Goal: Task Accomplishment & Management: Manage account settings

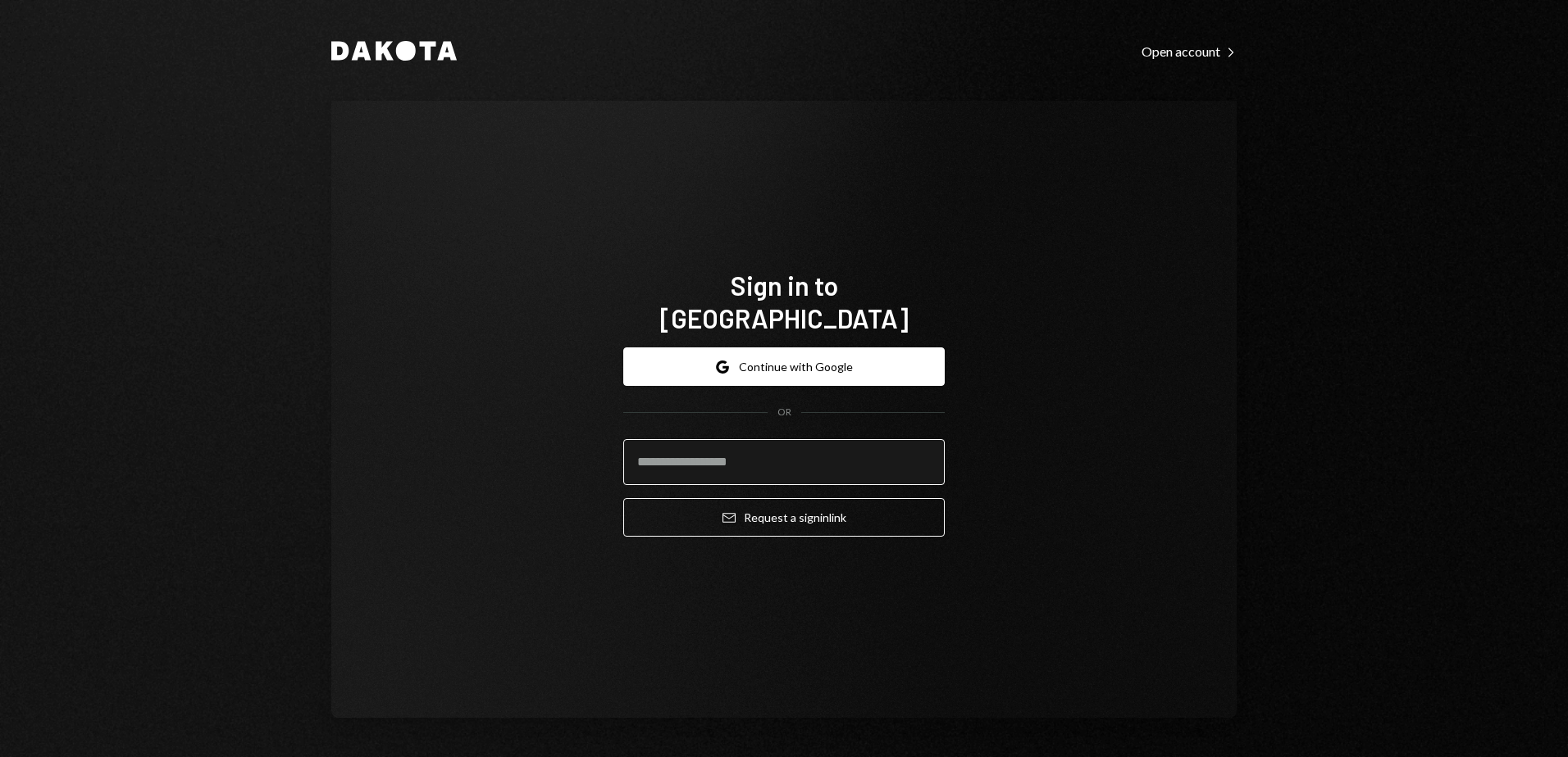
click at [867, 452] on input "email" at bounding box center [784, 462] width 321 height 46
type input "**********"
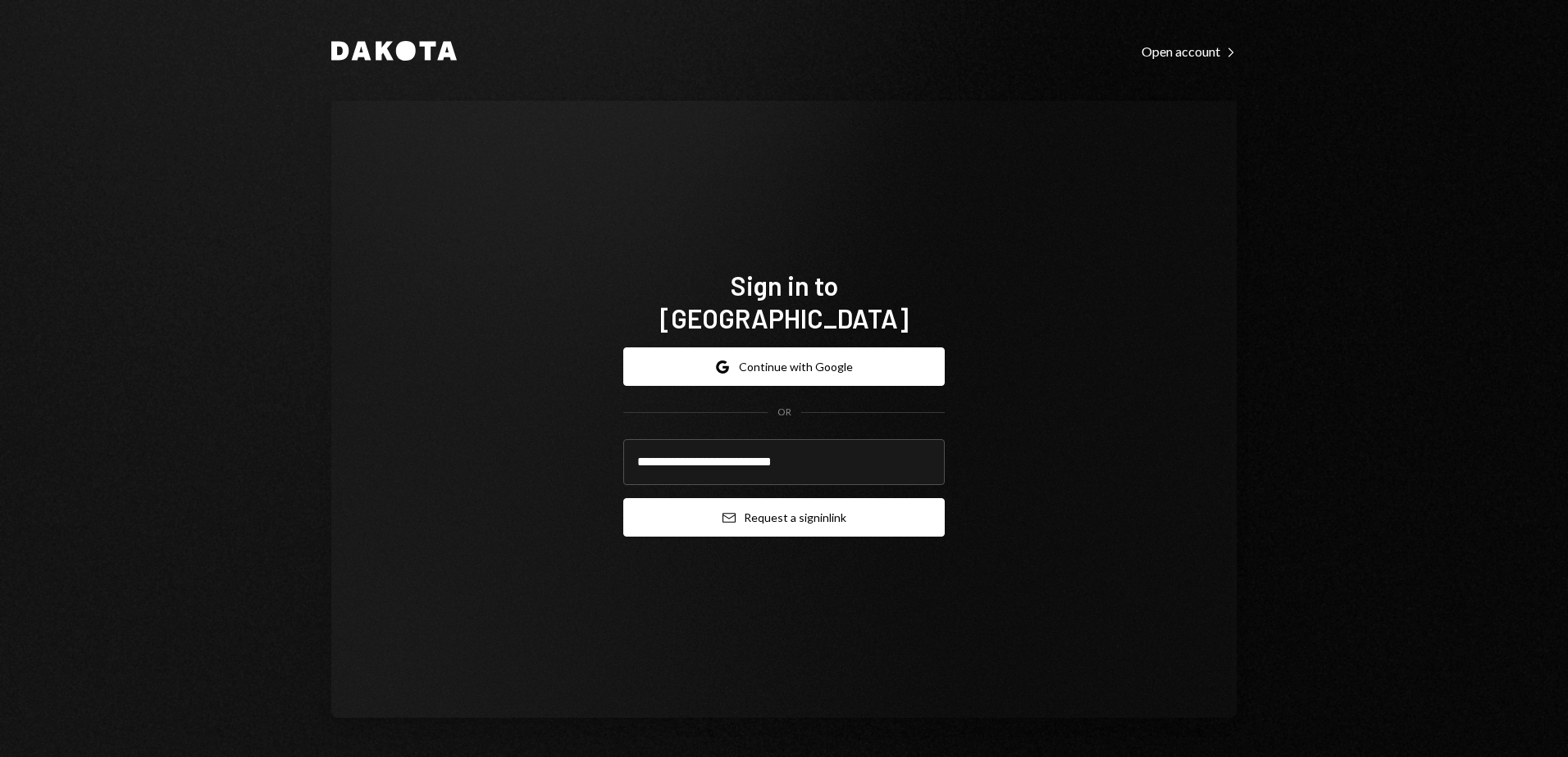
click at [745, 503] on button "Email Request a sign in link" at bounding box center [784, 518] width 321 height 39
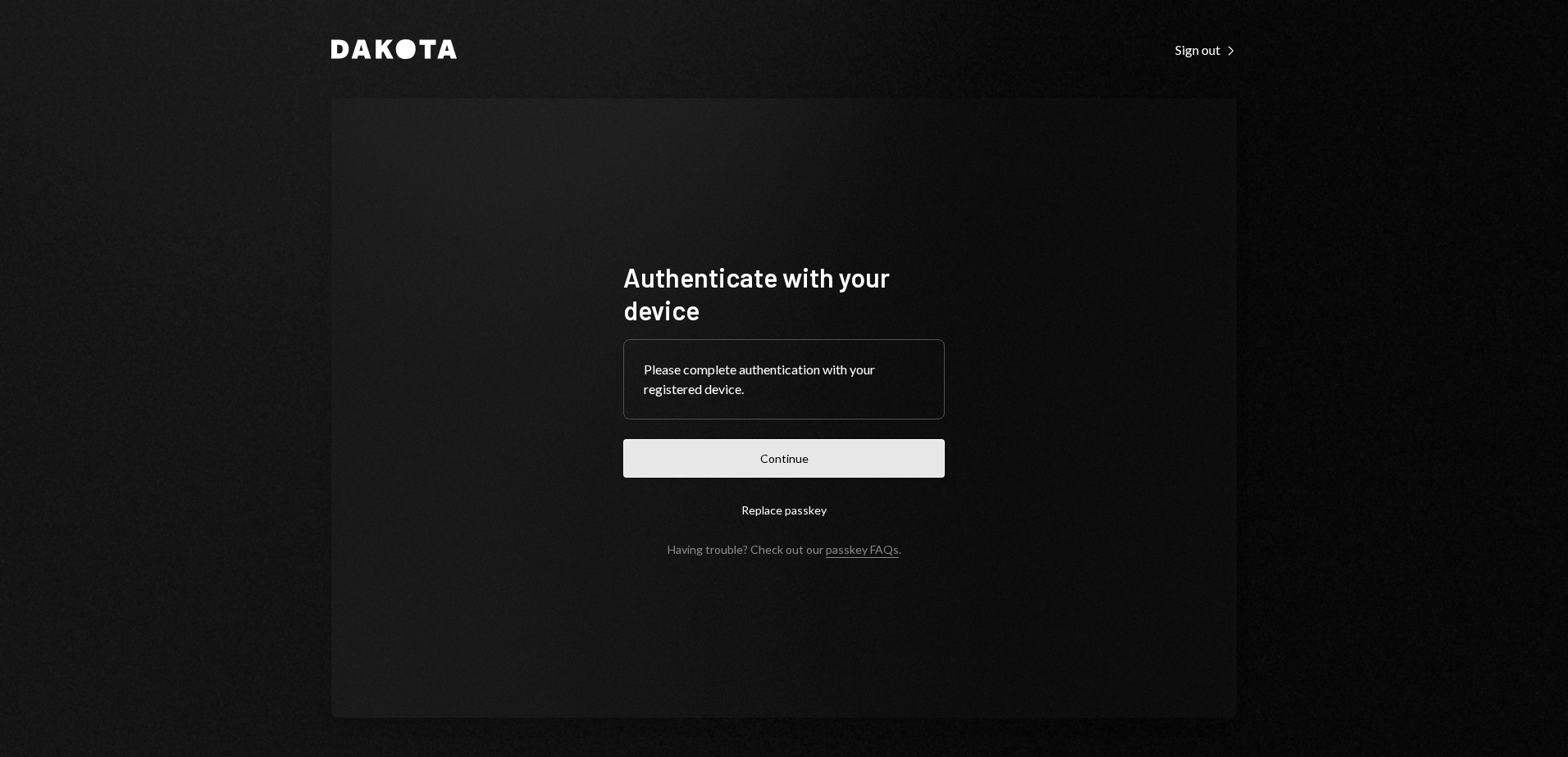
click at [797, 460] on button "Continue" at bounding box center [784, 459] width 321 height 39
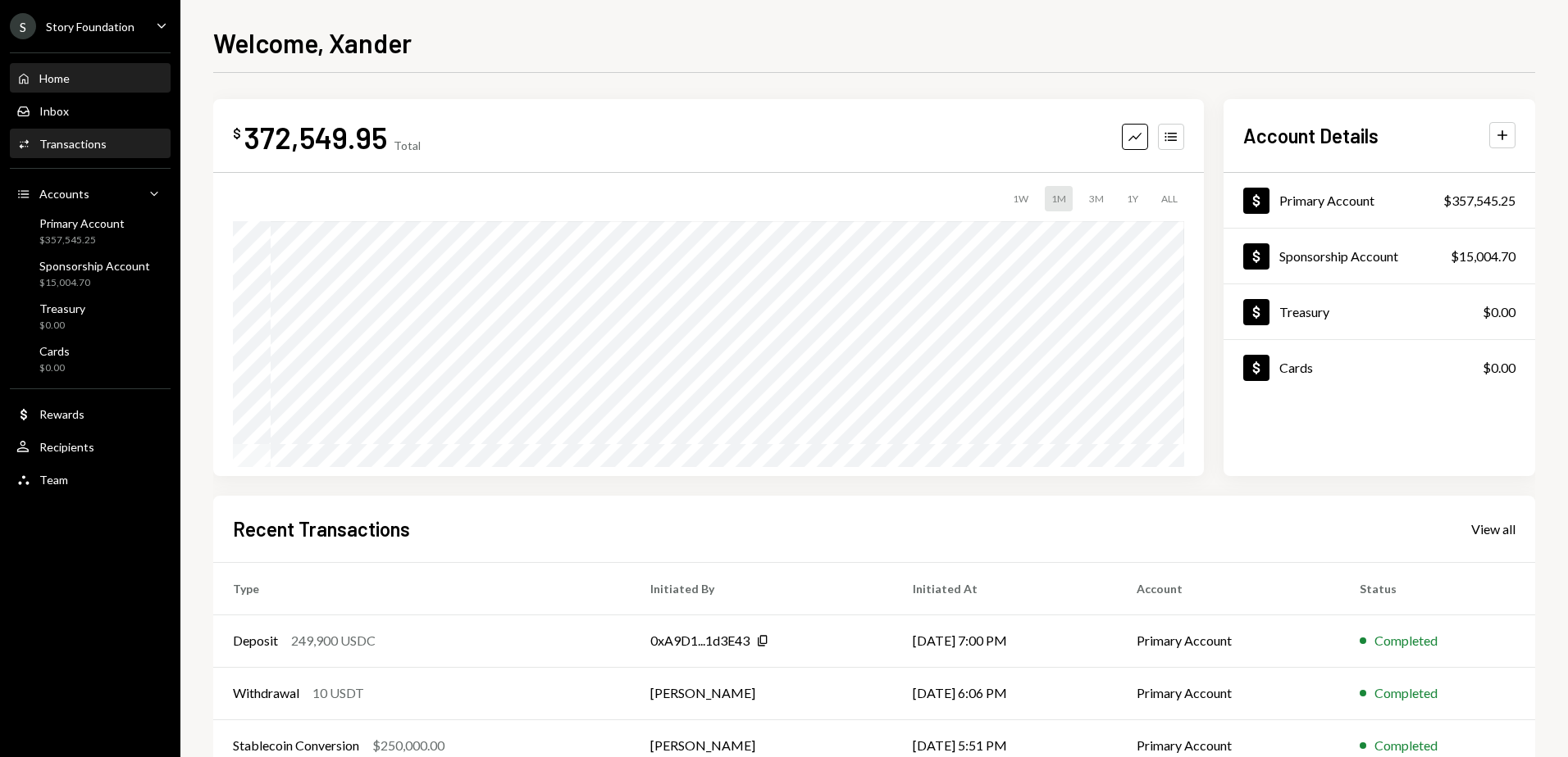
click at [99, 145] on div "Transactions" at bounding box center [73, 143] width 67 height 14
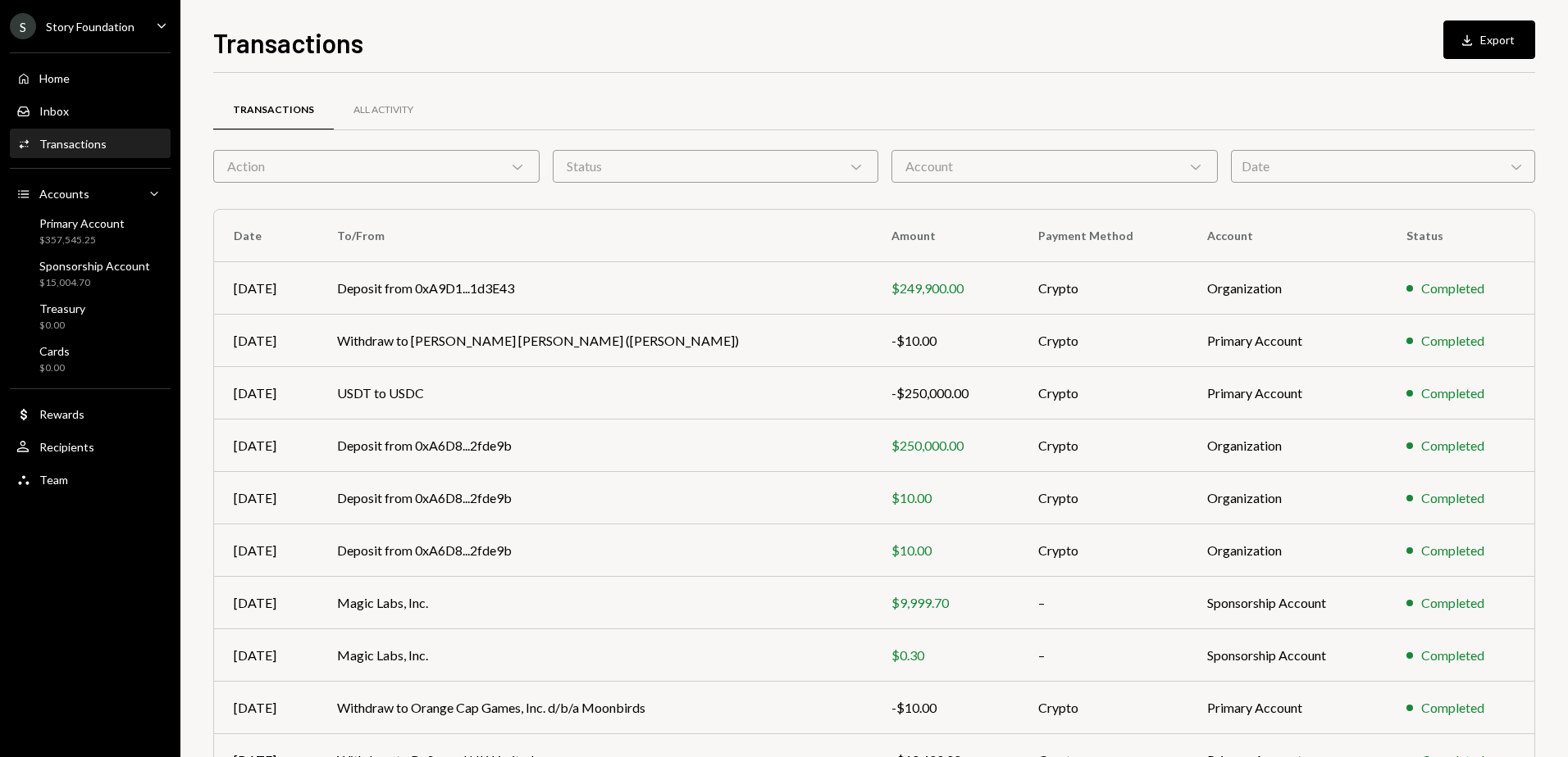
click at [1002, 78] on div "Transactions All Activity Action Chevron Down Status Chevron Down Account Chevr…" at bounding box center [874, 464] width 1322 height 783
click at [396, 108] on div "All Activity" at bounding box center [383, 110] width 60 height 14
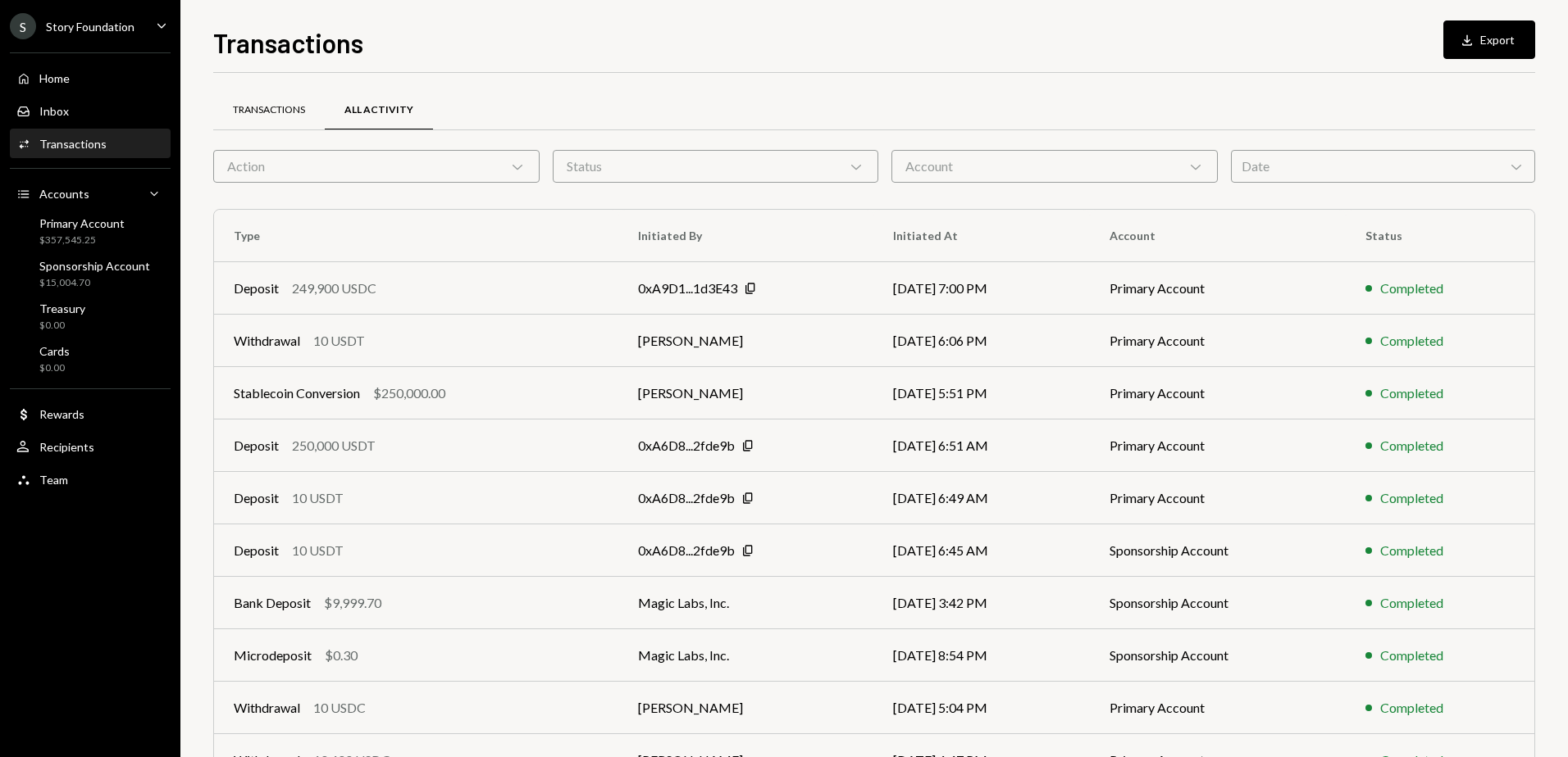
click at [273, 109] on div "Transactions" at bounding box center [269, 110] width 73 height 14
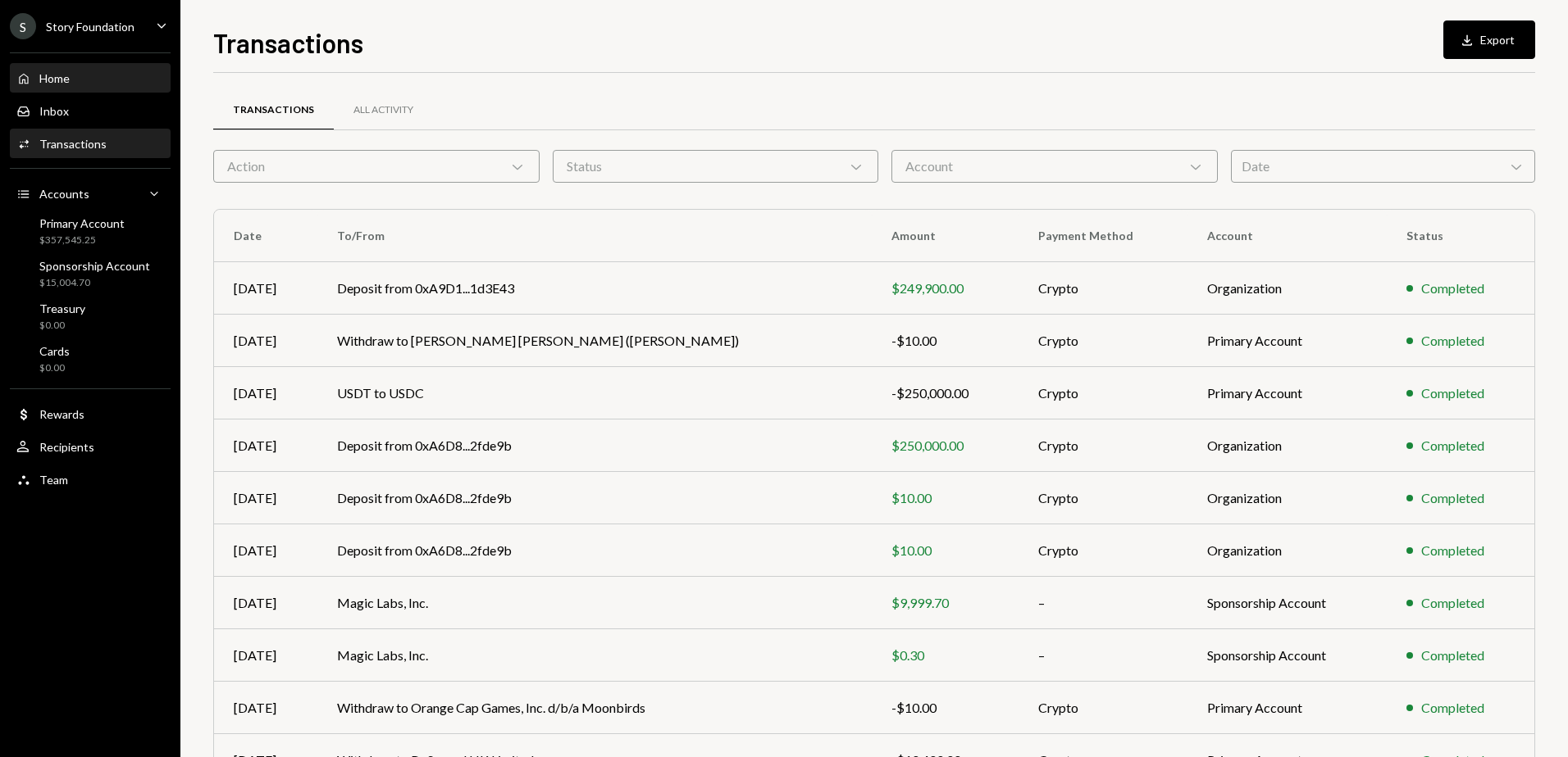
click at [91, 64] on link "Home Home" at bounding box center [90, 78] width 161 height 29
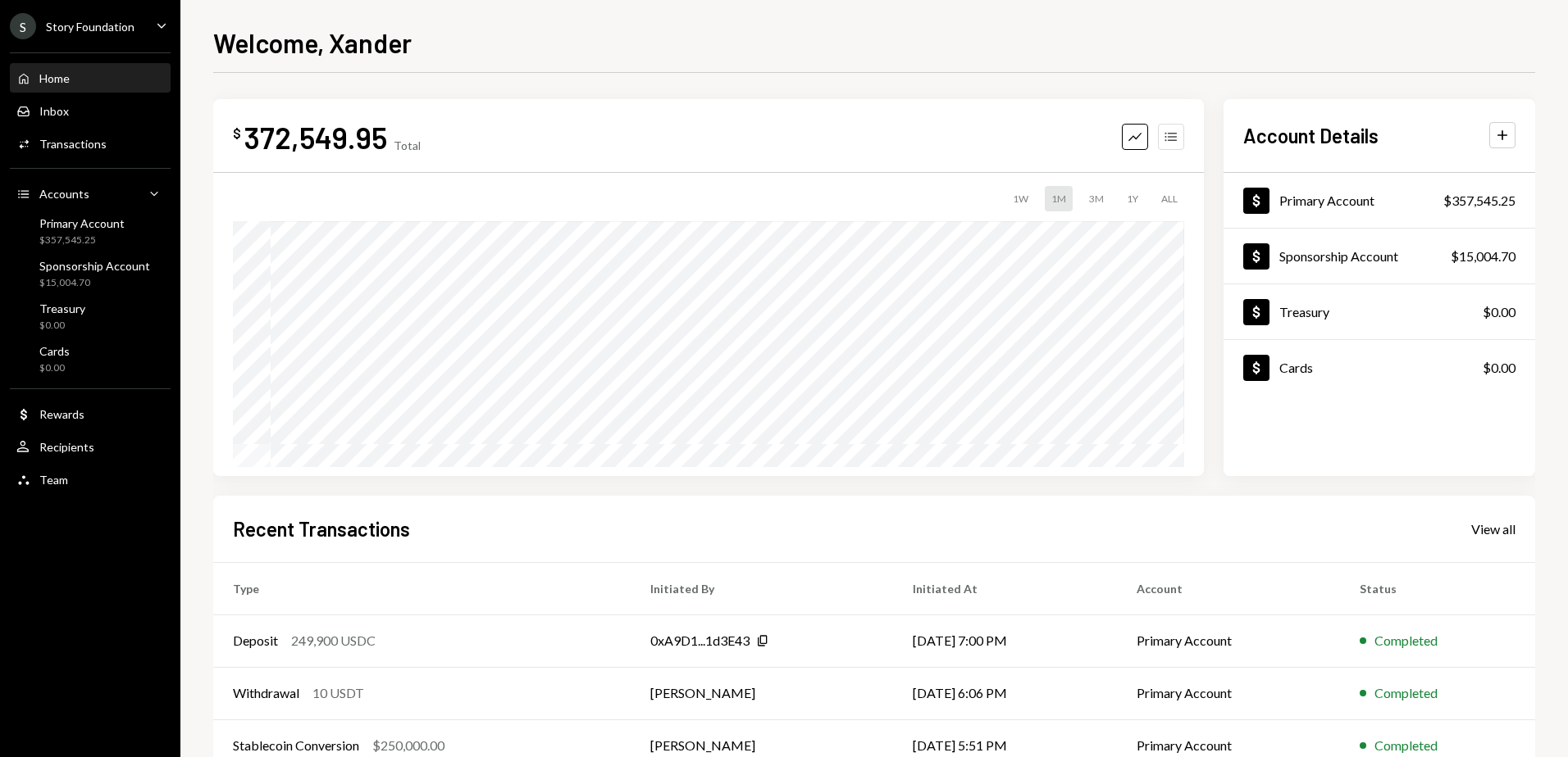
click at [1174, 138] on icon "Accounts" at bounding box center [1171, 137] width 17 height 17
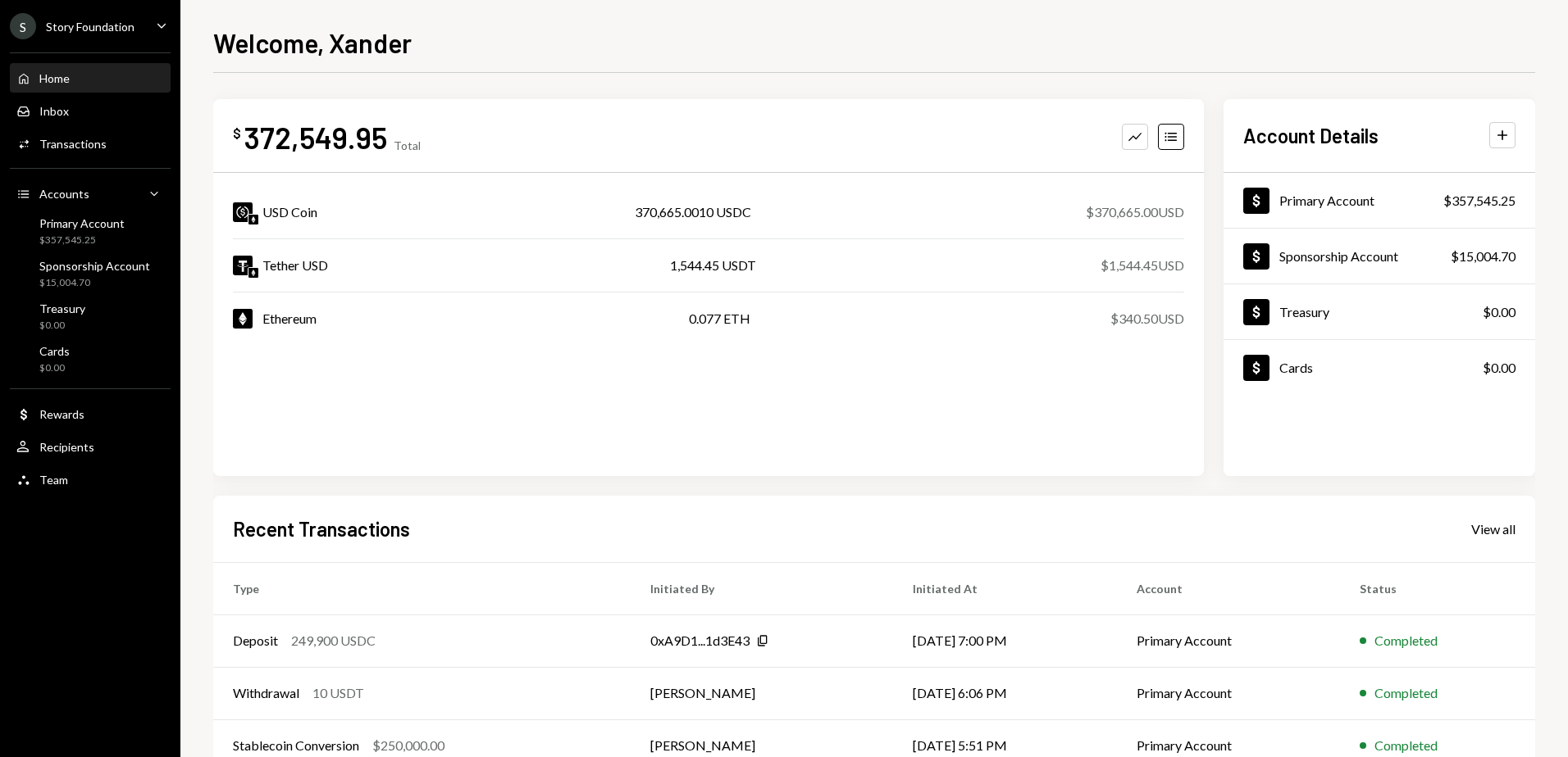
click at [678, 111] on div "$ 372,549.95 Total Graph Accounts USD Coin 370,665.0010 USDC $370,665.00 USD Te…" at bounding box center [708, 287] width 991 height 377
click at [358, 399] on div "$ 372,549.95 Total Graph Accounts USD Coin 370,665.0010 USDC $370,665.00 USD Te…" at bounding box center [708, 287] width 991 height 377
click at [795, 451] on div "$ 372,549.95 Total Graph Accounts USD Coin 370,665.0010 USDC $370,665.00 USD Te…" at bounding box center [708, 287] width 991 height 377
click at [88, 134] on div "Activities Transactions" at bounding box center [90, 144] width 148 height 28
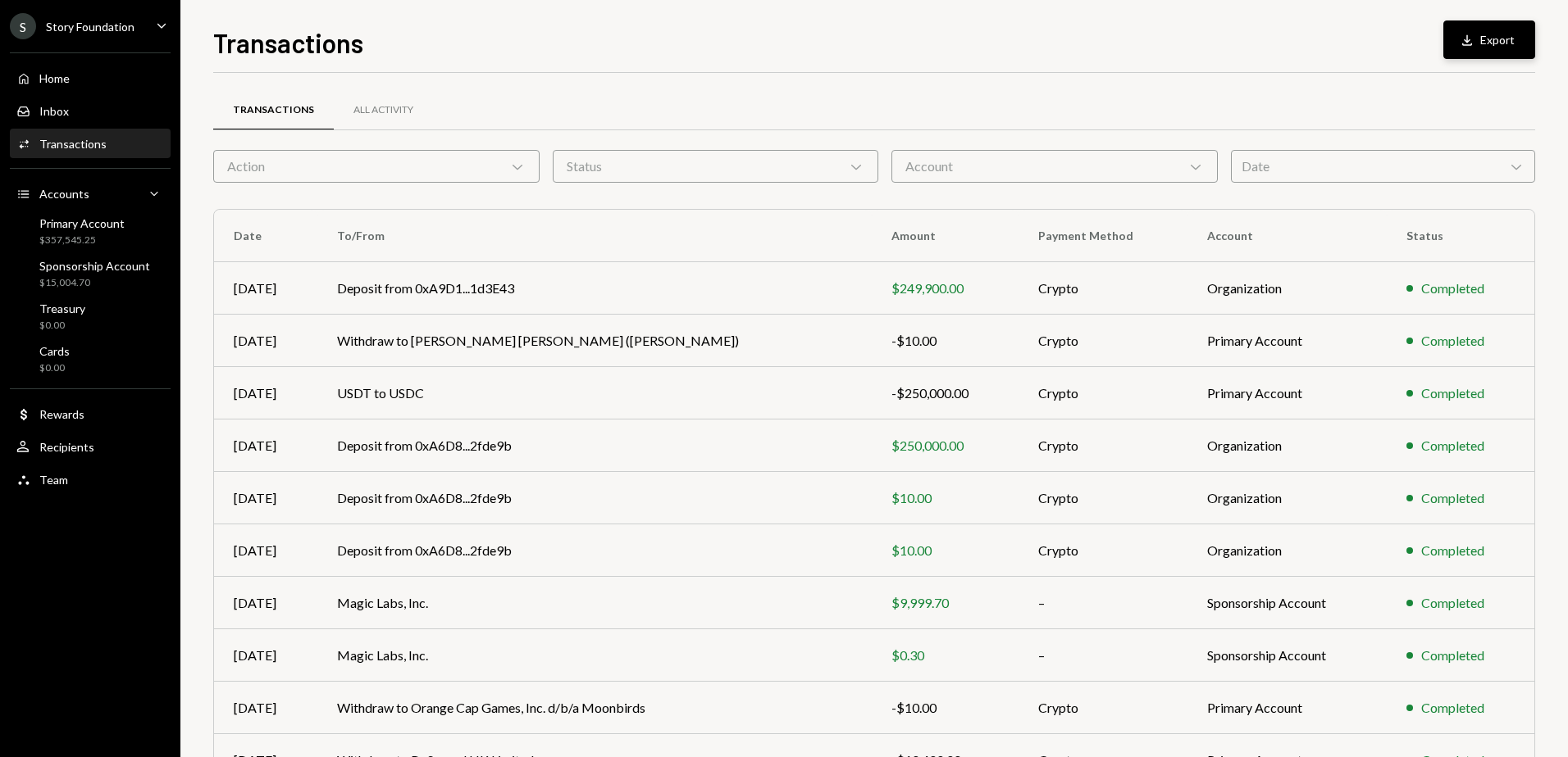
click at [1491, 34] on button "Download Export" at bounding box center [1489, 39] width 92 height 39
